Goal: Task Accomplishment & Management: Manage account settings

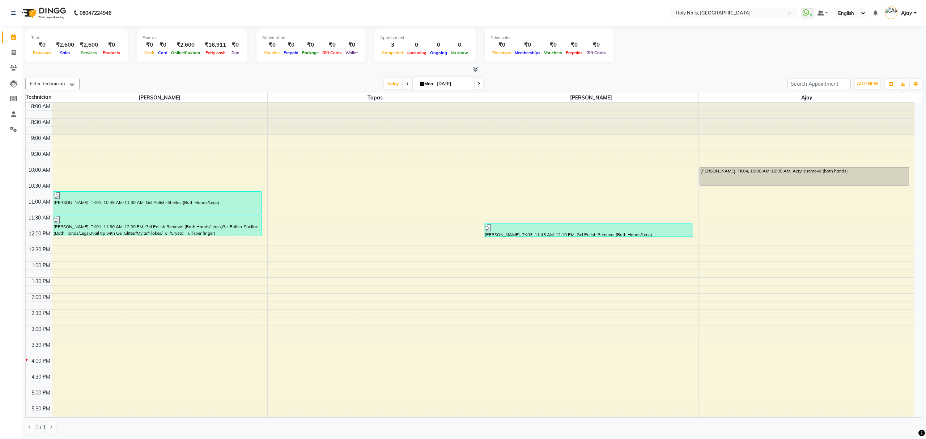
scroll to position [105, 0]
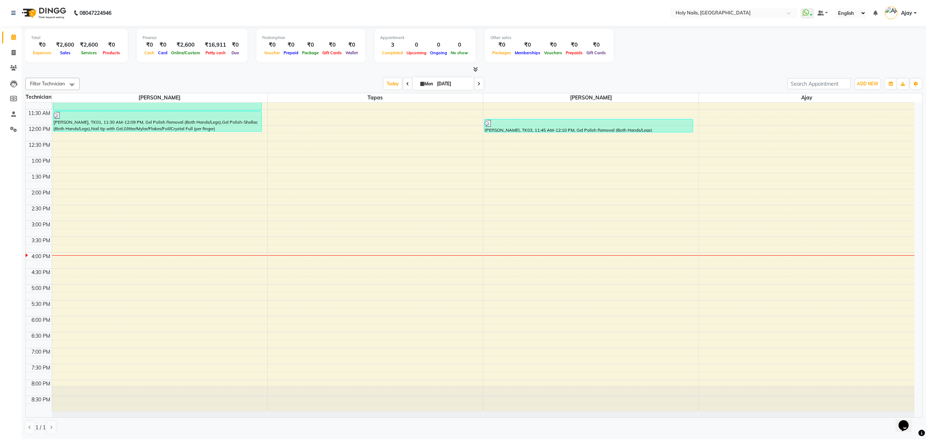
scroll to position [105, 0]
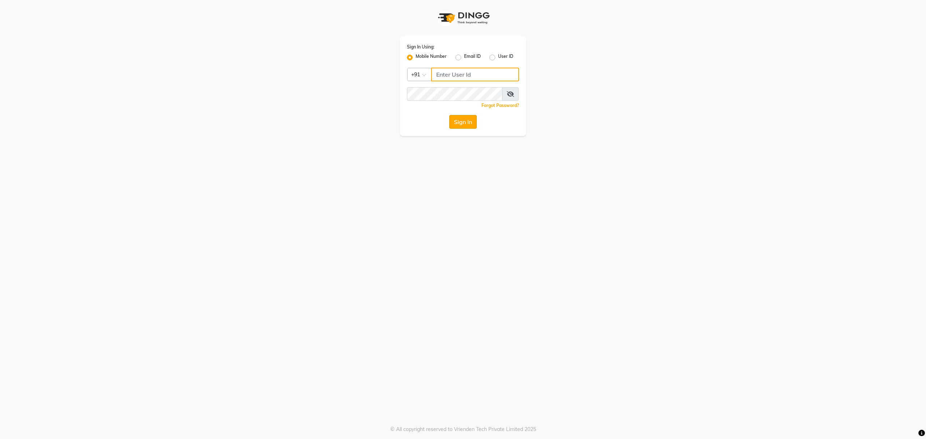
type input "8010688556"
click at [459, 125] on button "Sign In" at bounding box center [462, 122] width 27 height 14
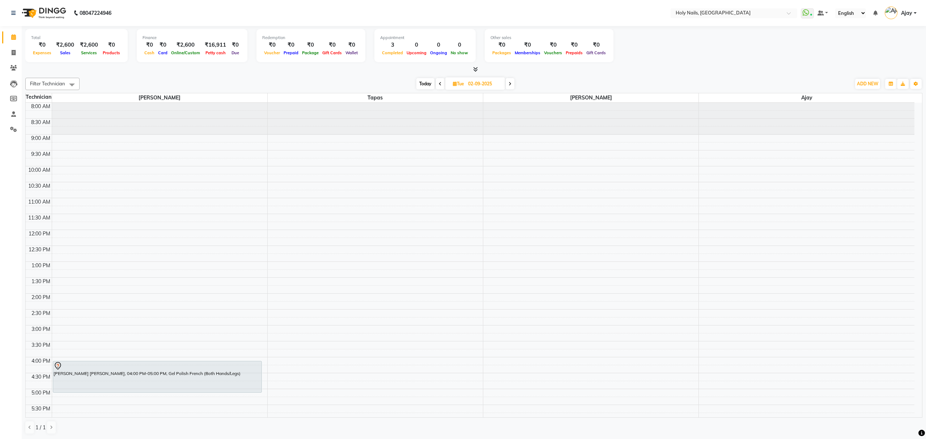
click at [426, 83] on span "Today" at bounding box center [425, 83] width 18 height 11
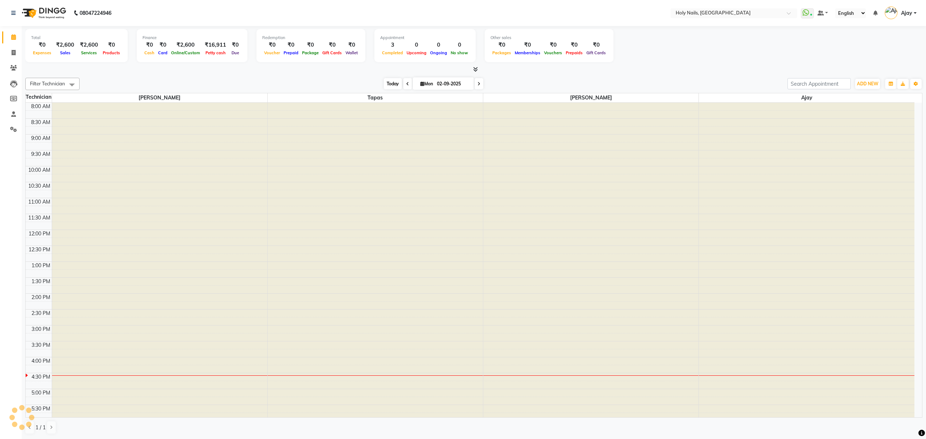
type input "[DATE]"
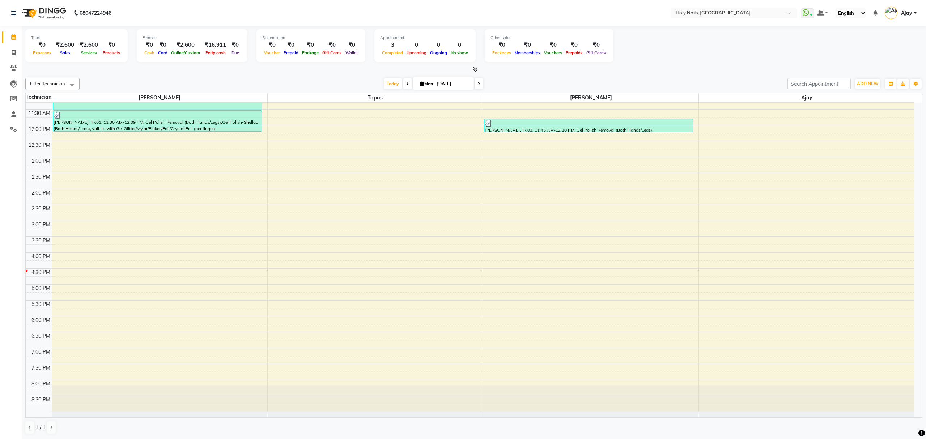
scroll to position [105, 0]
click at [388, 83] on span "Today" at bounding box center [393, 83] width 18 height 11
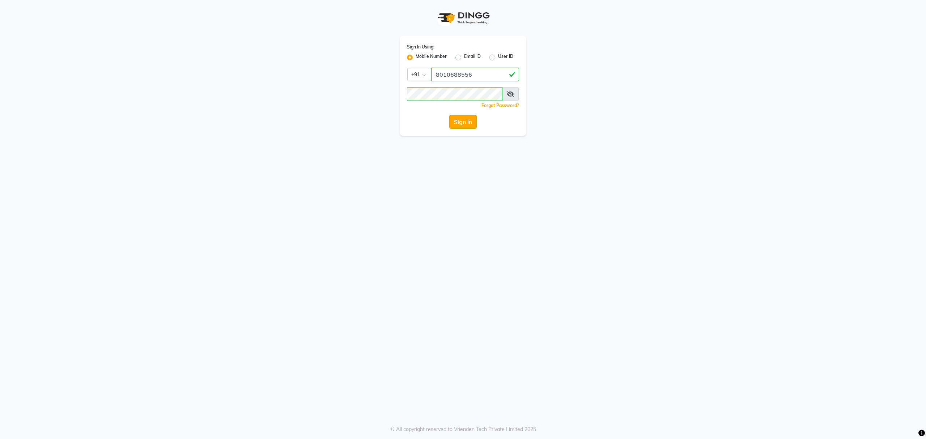
click at [462, 123] on button "Sign In" at bounding box center [462, 122] width 27 height 14
click at [459, 126] on button "Sign In" at bounding box center [462, 122] width 27 height 14
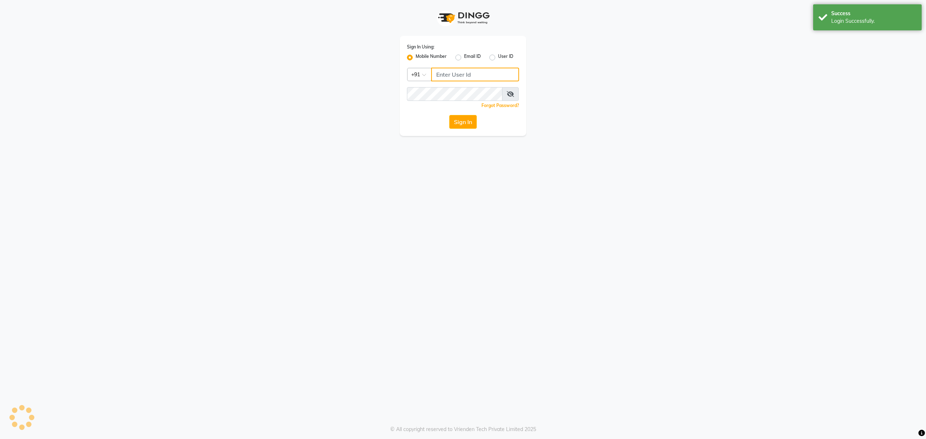
type input "8010688556"
click at [465, 124] on button "Sign In" at bounding box center [462, 122] width 27 height 14
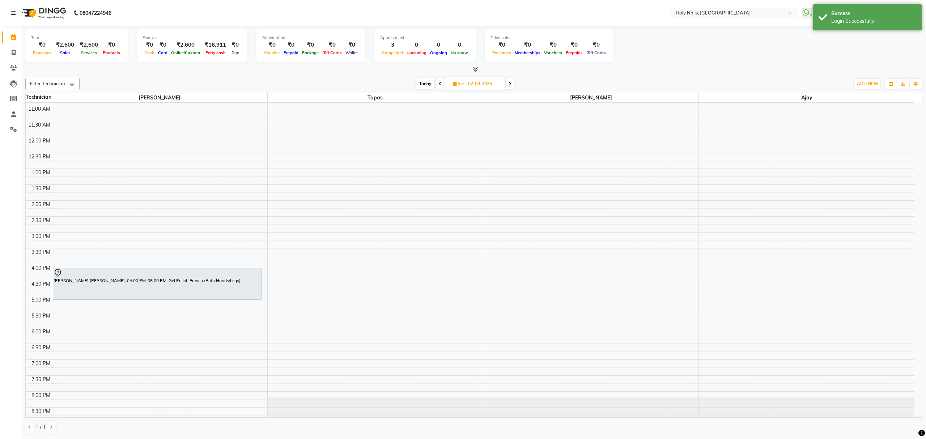
scroll to position [105, 0]
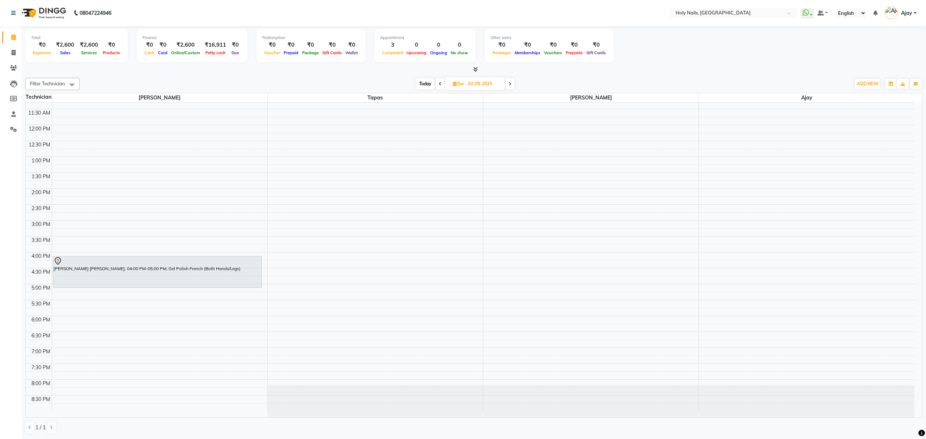
click at [423, 82] on span "Today" at bounding box center [425, 83] width 18 height 11
type input "[DATE]"
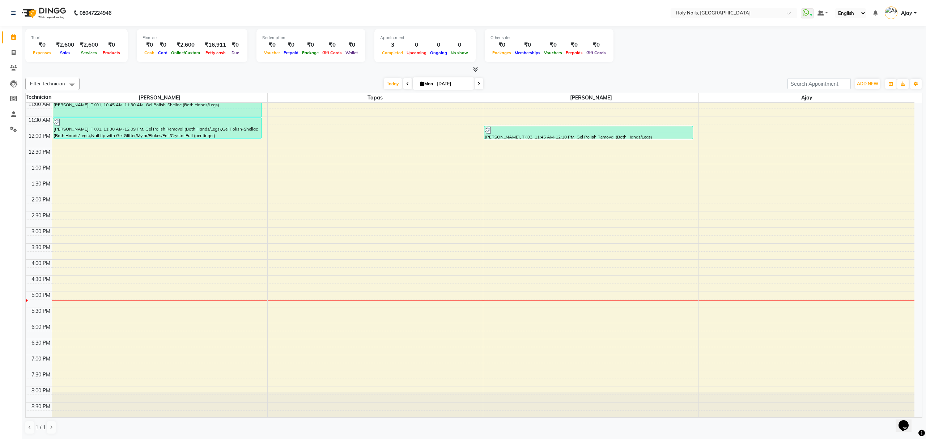
scroll to position [105, 0]
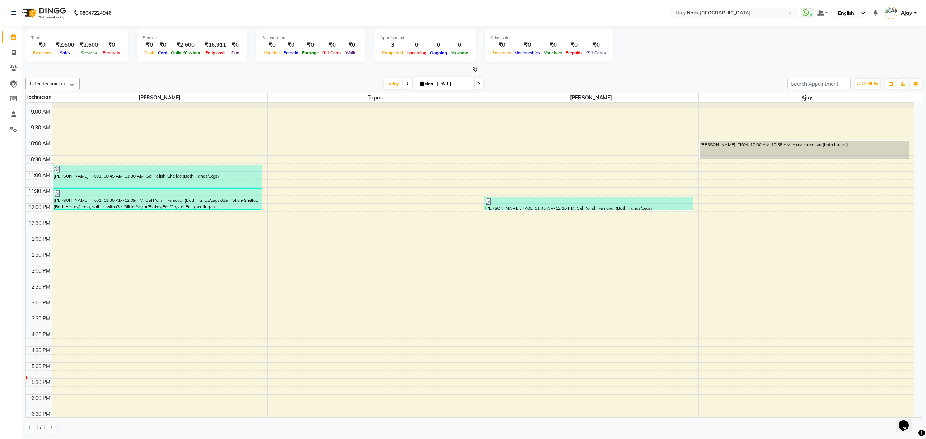
scroll to position [105, 0]
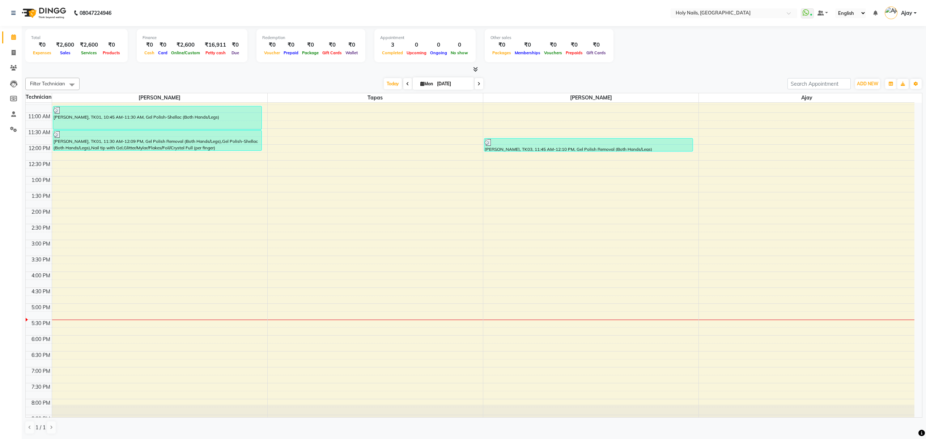
scroll to position [105, 0]
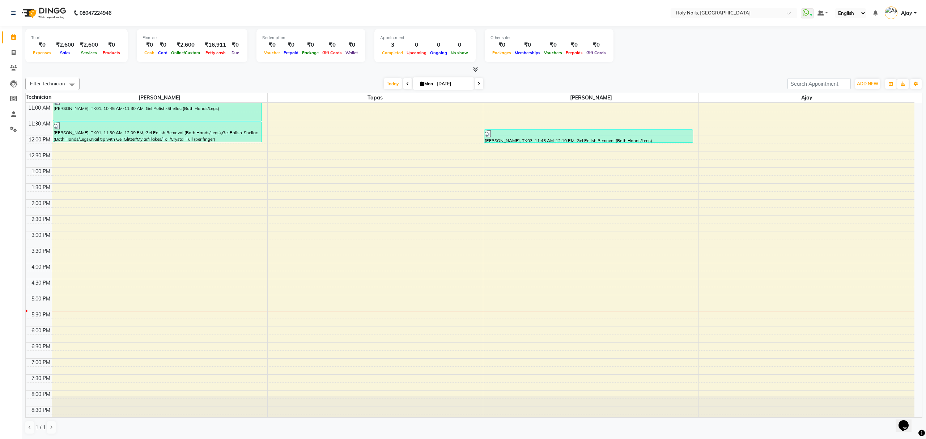
scroll to position [105, 0]
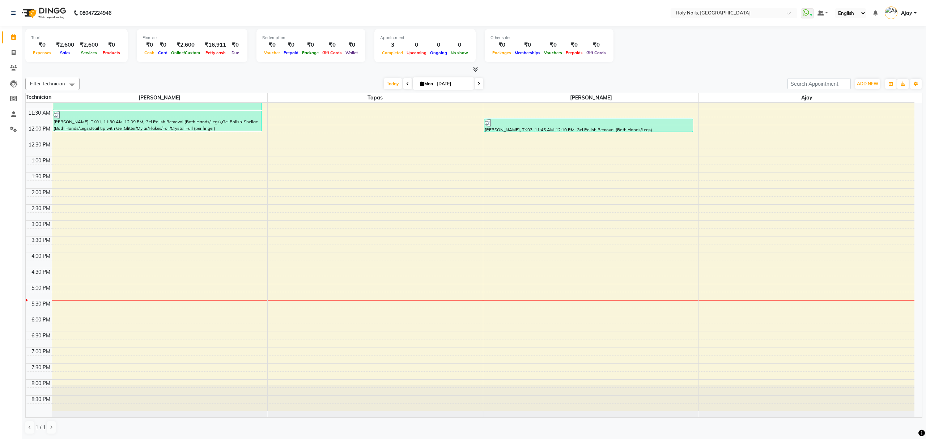
click at [477, 83] on icon at bounding box center [478, 84] width 3 height 4
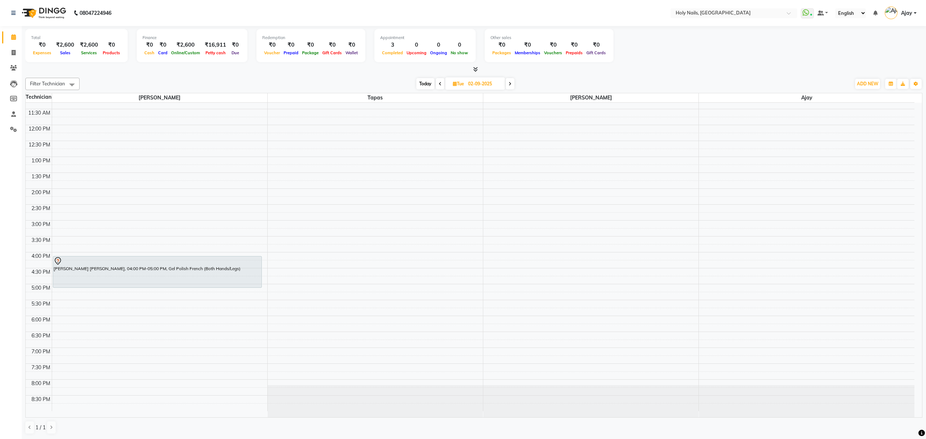
click at [424, 85] on span "Today" at bounding box center [425, 83] width 18 height 11
type input "[DATE]"
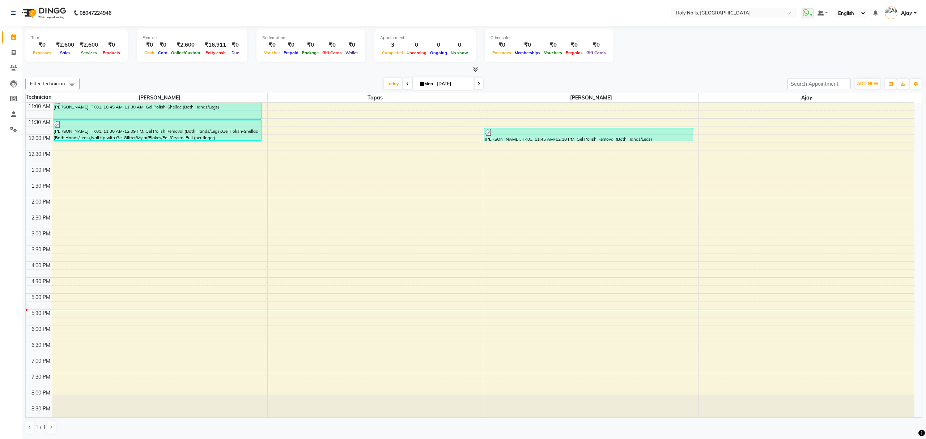
scroll to position [105, 0]
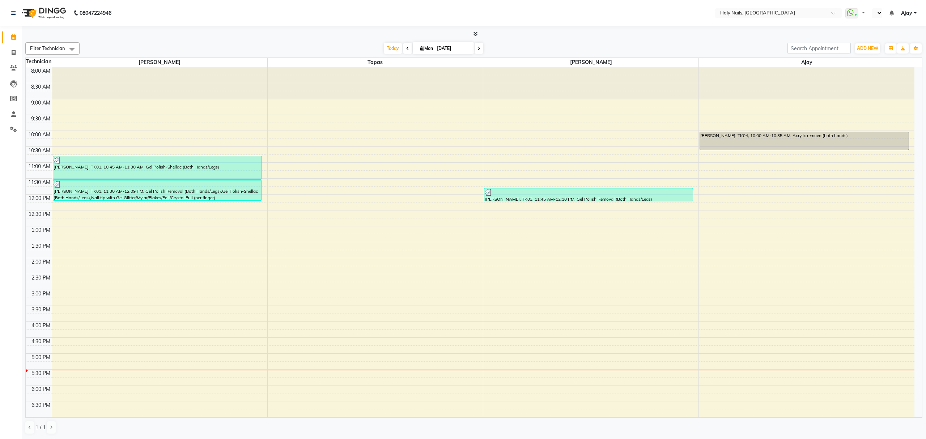
select select "en"
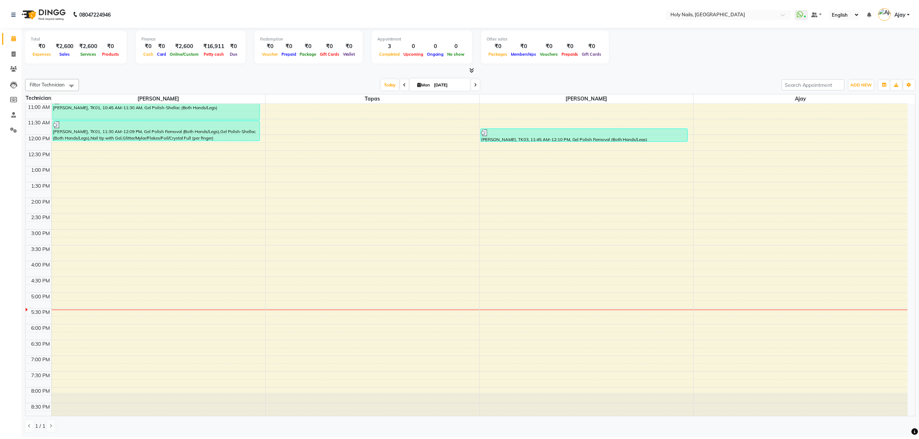
scroll to position [105, 0]
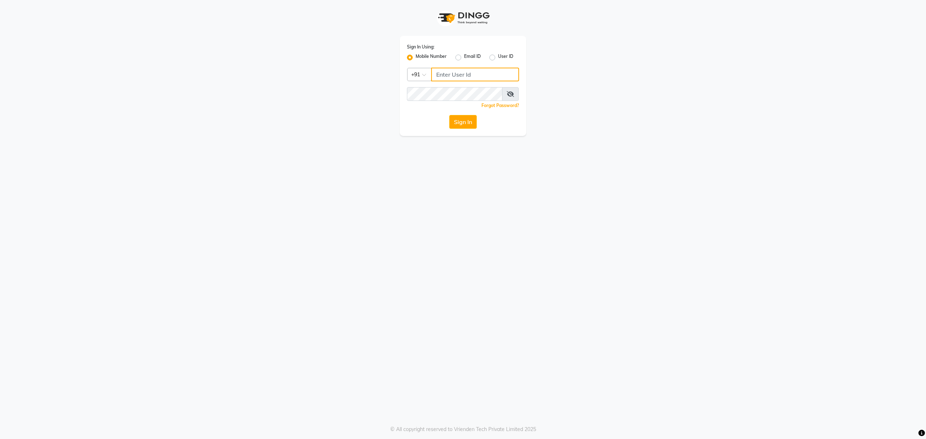
type input "8010688556"
click at [463, 120] on button "Sign In" at bounding box center [462, 122] width 27 height 14
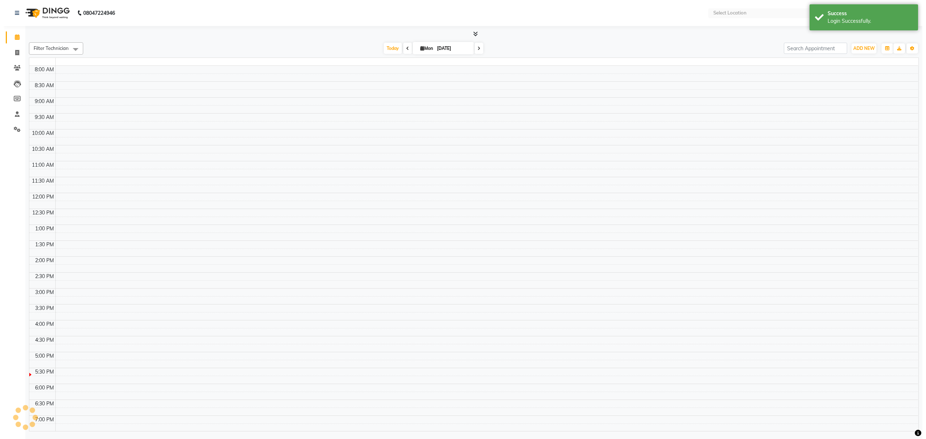
scroll to position [54, 0]
select select "en"
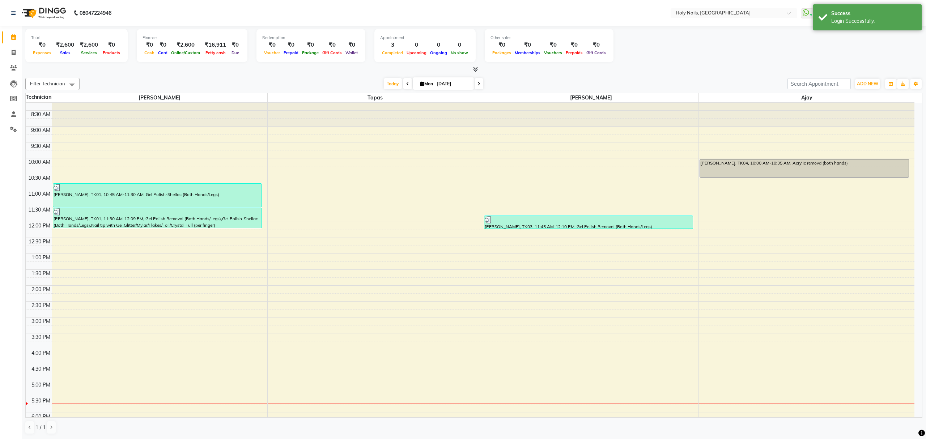
scroll to position [0, 0]
